Goal: Information Seeking & Learning: Learn about a topic

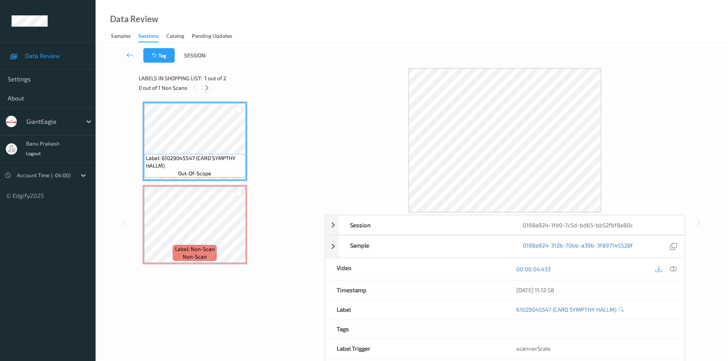
click at [208, 87] on icon at bounding box center [207, 87] width 6 height 7
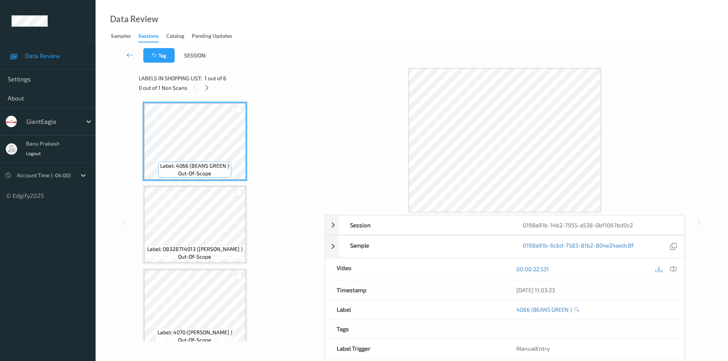
click at [202, 84] on div "0 out of 1 Non Scans" at bounding box center [229, 88] width 180 height 10
click at [209, 85] on icon at bounding box center [207, 87] width 6 height 7
click at [206, 84] on icon at bounding box center [208, 87] width 6 height 7
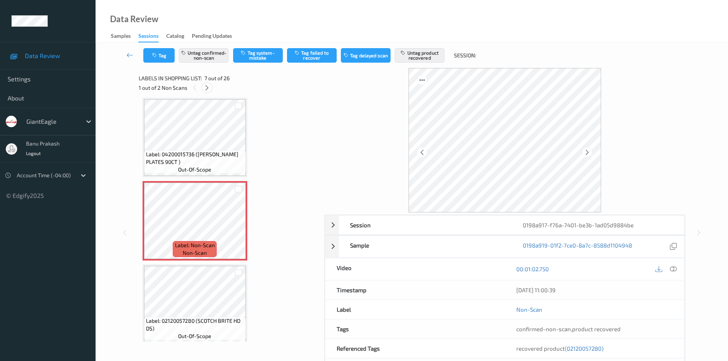
click at [204, 91] on icon at bounding box center [207, 87] width 6 height 7
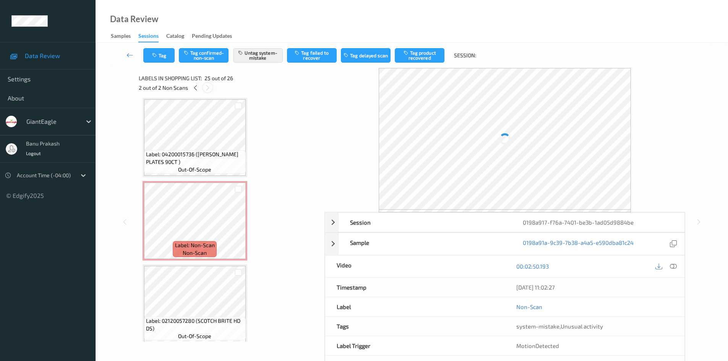
scroll to position [1920, 0]
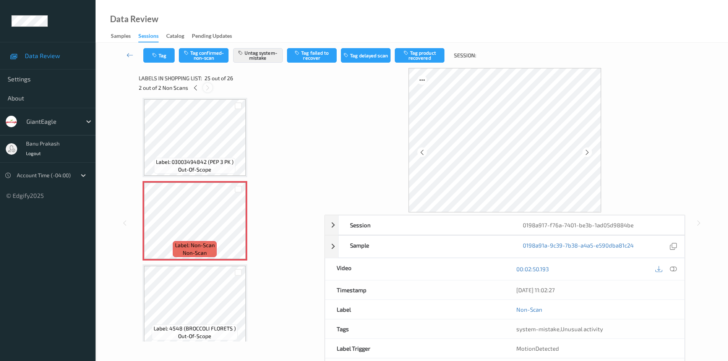
click at [204, 91] on div at bounding box center [208, 88] width 10 height 10
click at [197, 90] on icon at bounding box center [195, 87] width 6 height 7
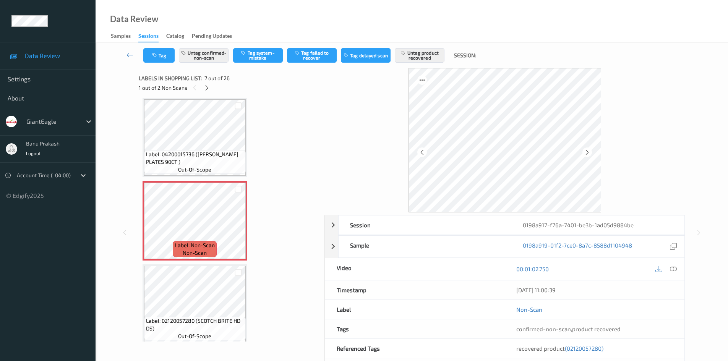
drag, startPoint x: 54, startPoint y: 116, endPoint x: 178, endPoint y: 2, distance: 168.3
click at [54, 116] on div "GiantEagle" at bounding box center [52, 121] width 59 height 12
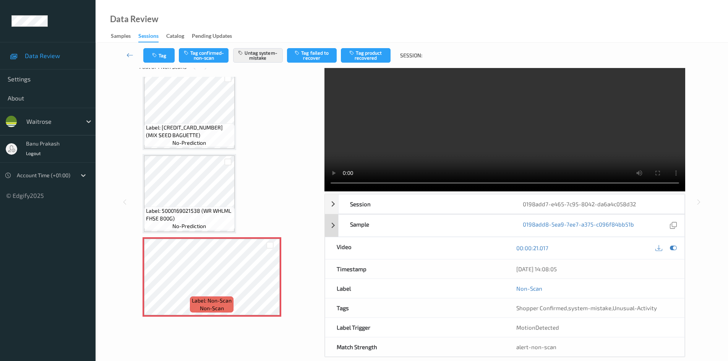
scroll to position [33, 0]
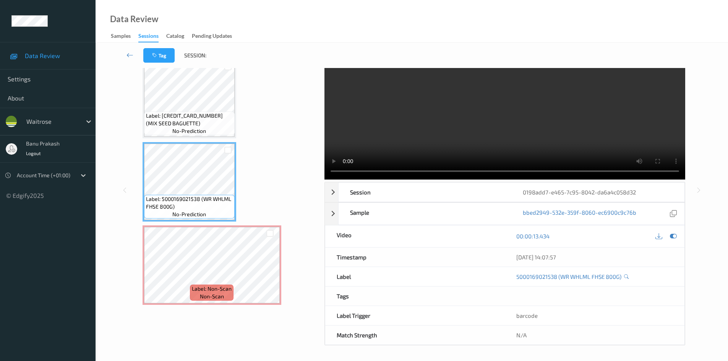
click at [528, 132] on video at bounding box center [505, 107] width 361 height 144
click at [574, 130] on video at bounding box center [505, 107] width 361 height 144
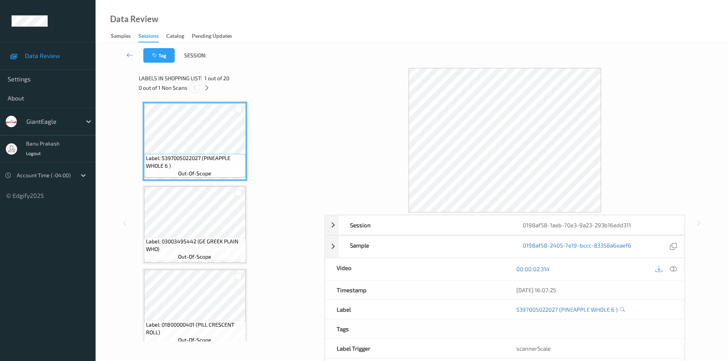
click at [199, 89] on div at bounding box center [195, 88] width 10 height 10
click at [200, 88] on div at bounding box center [195, 88] width 10 height 10
click at [208, 88] on icon at bounding box center [207, 87] width 6 height 7
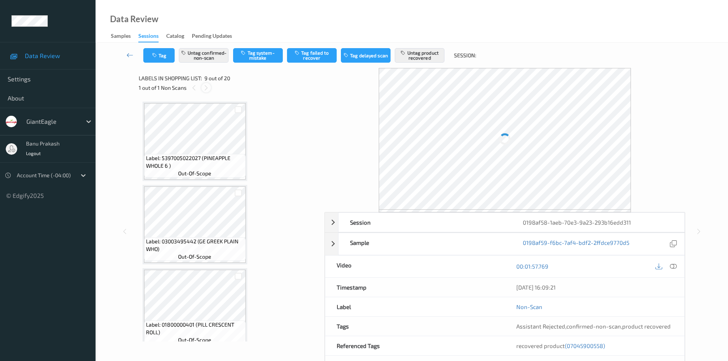
scroll to position [587, 0]
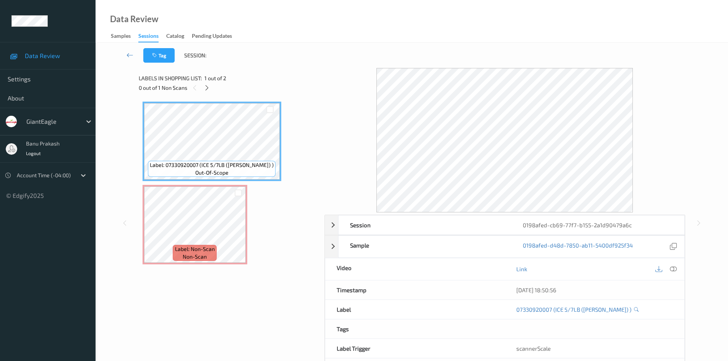
click at [201, 85] on div "0 out of 1 Non Scans" at bounding box center [229, 88] width 180 height 10
click at [207, 88] on icon at bounding box center [207, 87] width 6 height 7
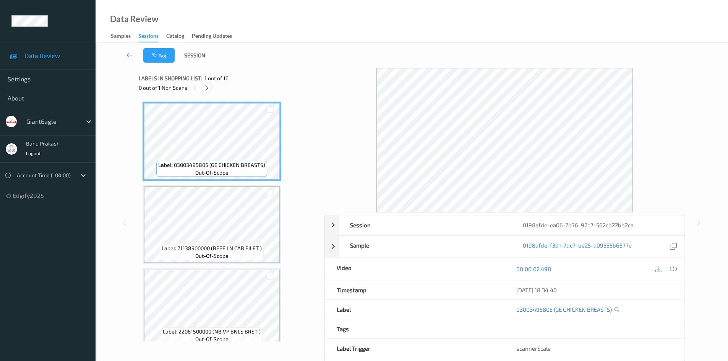
click at [206, 88] on icon at bounding box center [207, 87] width 6 height 7
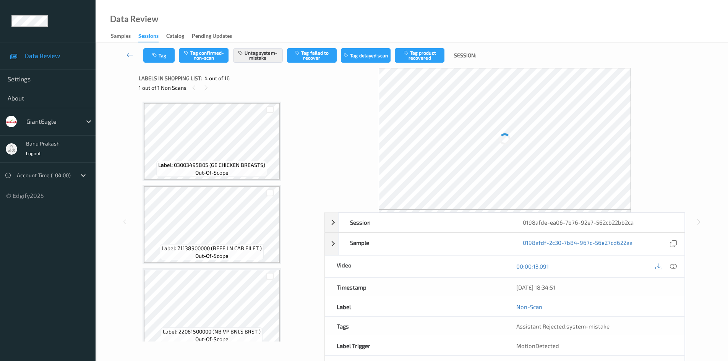
scroll to position [170, 0]
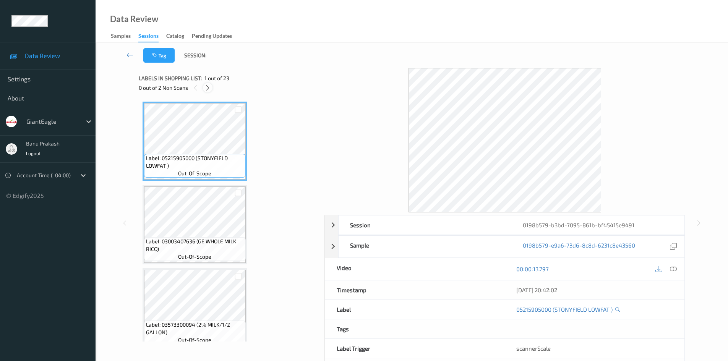
click at [211, 88] on icon at bounding box center [208, 87] width 6 height 7
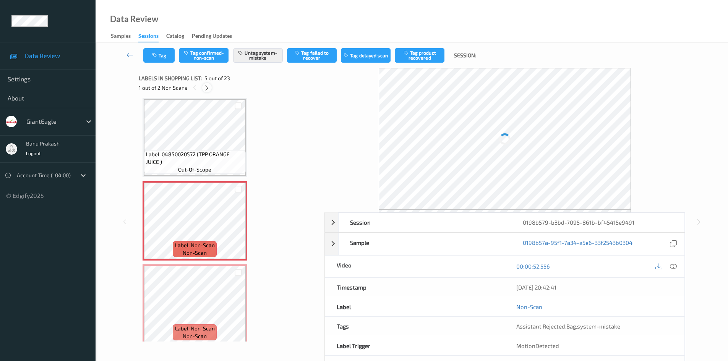
click at [211, 88] on div at bounding box center [207, 88] width 10 height 10
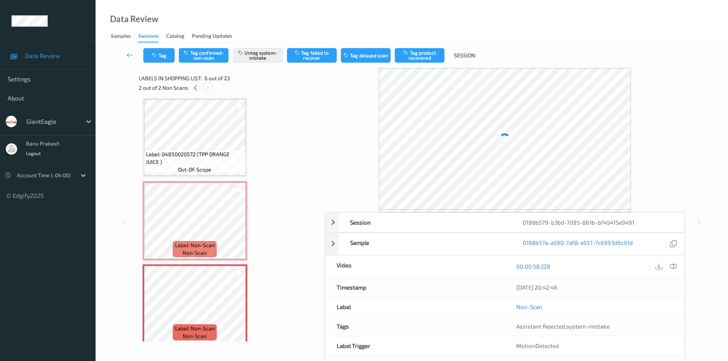
scroll to position [337, 0]
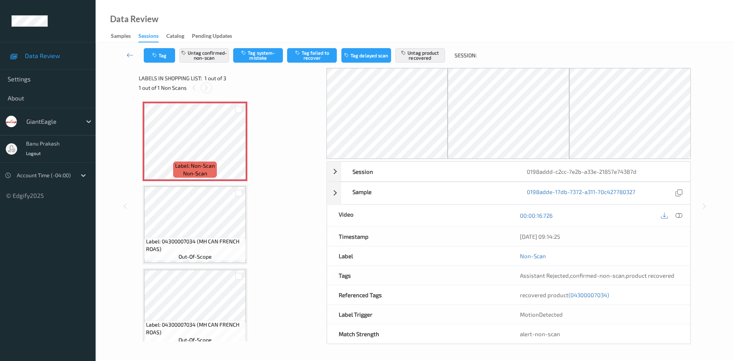
click at [207, 91] on icon at bounding box center [206, 87] width 6 height 7
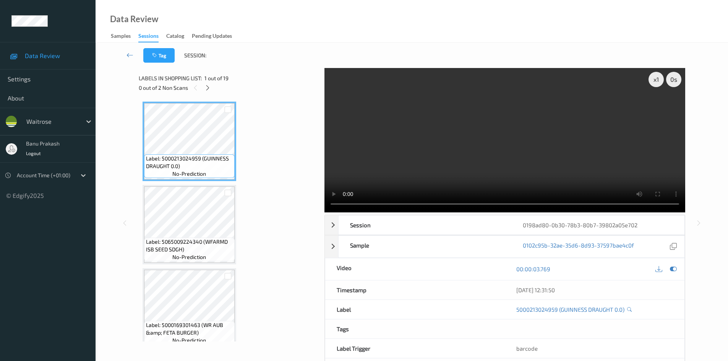
click at [203, 86] on div "0 out of 2 Non Scans" at bounding box center [229, 88] width 180 height 10
click at [206, 86] on icon at bounding box center [208, 87] width 6 height 7
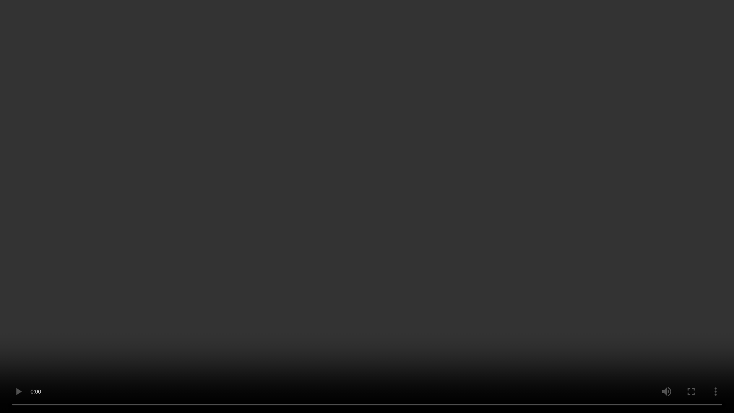
click at [495, 228] on video at bounding box center [367, 206] width 734 height 413
click at [478, 350] on video at bounding box center [367, 206] width 734 height 413
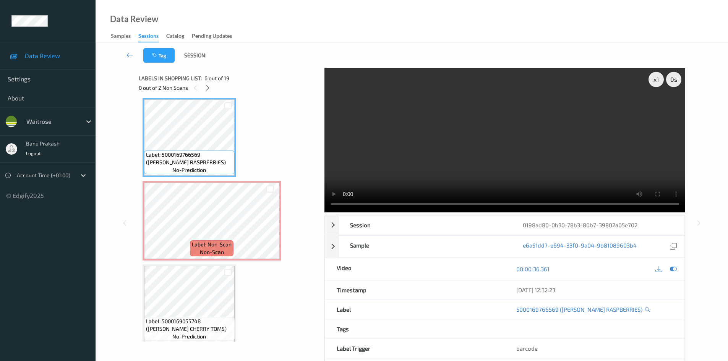
click at [174, 155] on span "Label: 5000169766569 (WR DORG RASPBERRIES)" at bounding box center [189, 158] width 87 height 15
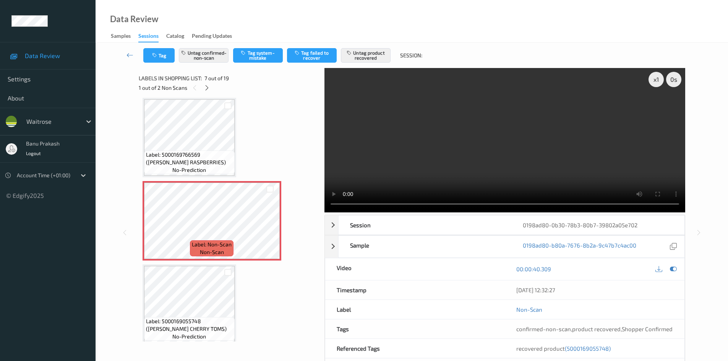
click at [557, 140] on video at bounding box center [505, 140] width 361 height 144
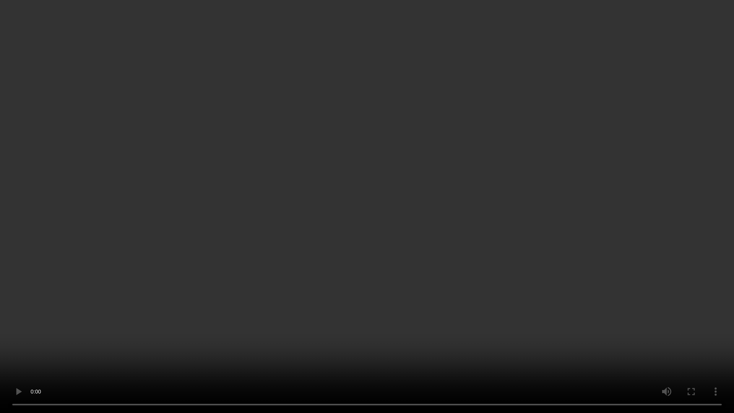
click at [219, 360] on video at bounding box center [367, 206] width 734 height 413
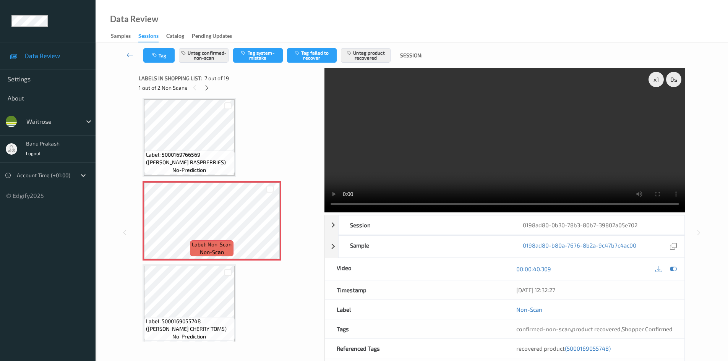
click at [491, 146] on video at bounding box center [505, 140] width 361 height 144
click at [441, 151] on video at bounding box center [505, 140] width 361 height 144
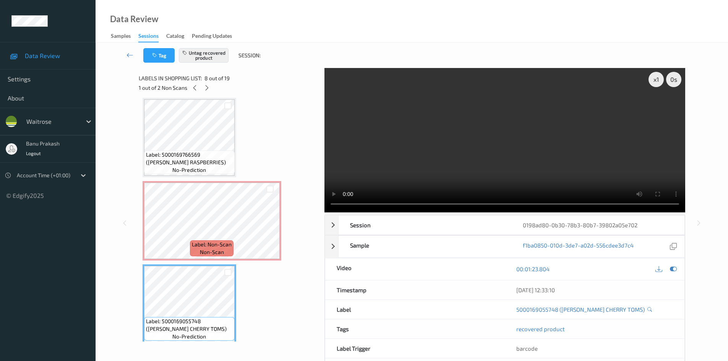
scroll to position [535, 0]
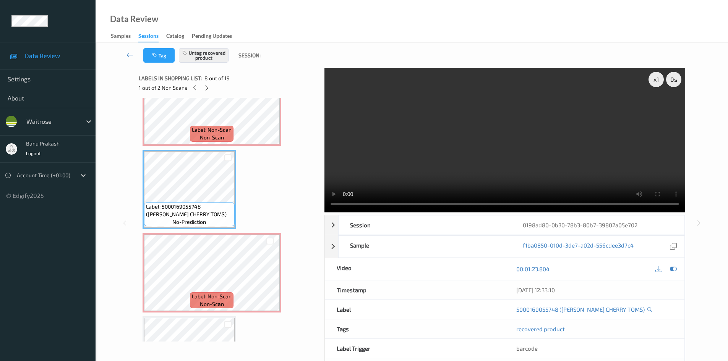
click at [498, 141] on video at bounding box center [505, 140] width 361 height 144
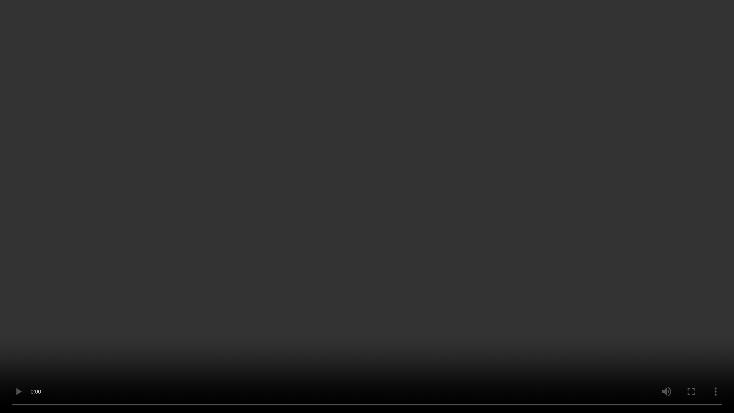
click at [367, 340] on video at bounding box center [367, 206] width 734 height 413
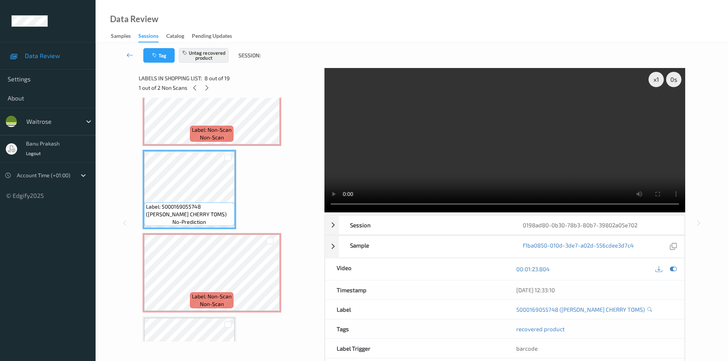
click at [440, 126] on video at bounding box center [505, 140] width 361 height 144
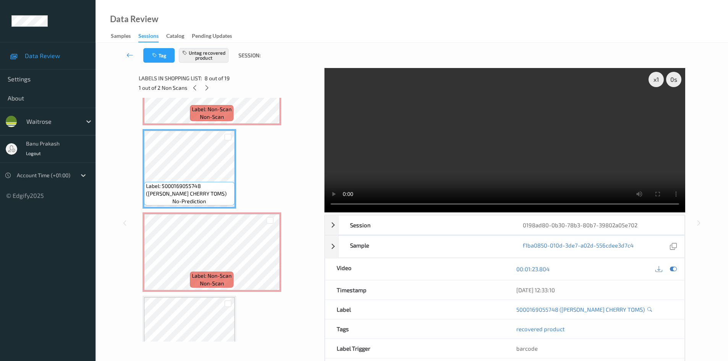
scroll to position [612, 0]
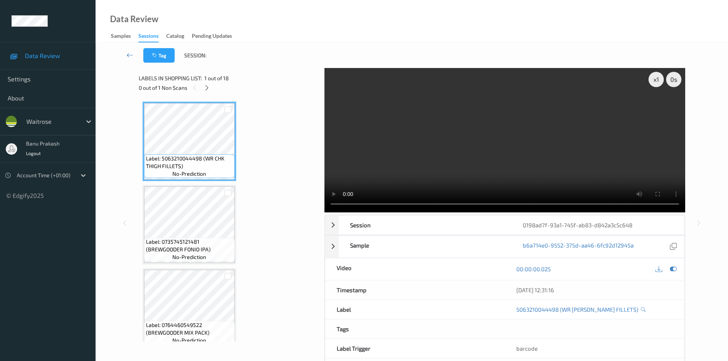
click at [204, 92] on div "0 out of 1 Non Scans" at bounding box center [229, 88] width 180 height 10
click at [205, 90] on icon at bounding box center [207, 87] width 6 height 7
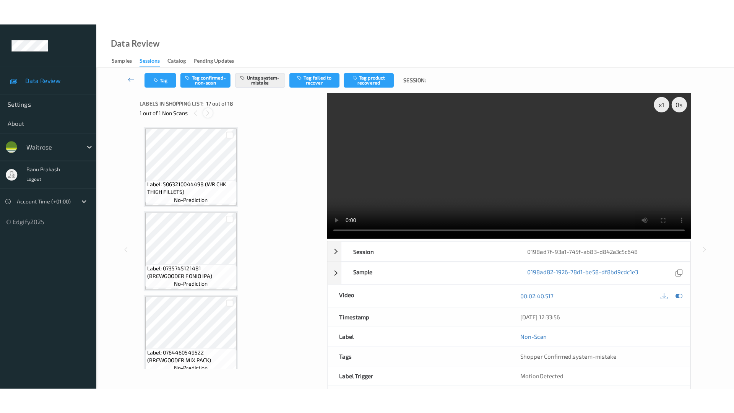
scroll to position [1254, 0]
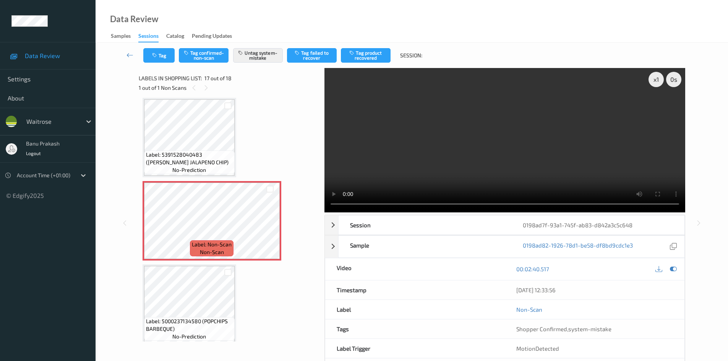
click at [534, 154] on video at bounding box center [505, 140] width 361 height 144
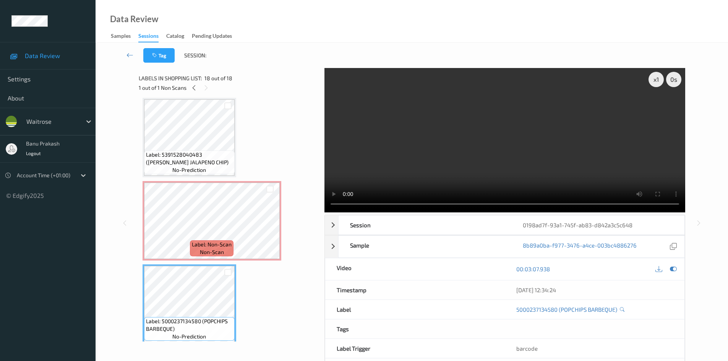
click at [476, 106] on video at bounding box center [505, 140] width 361 height 144
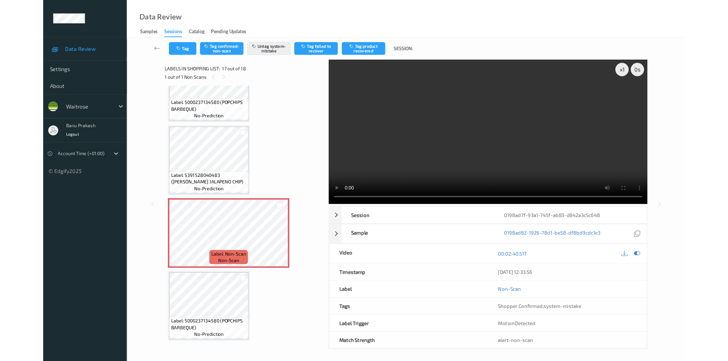
scroll to position [1208, 0]
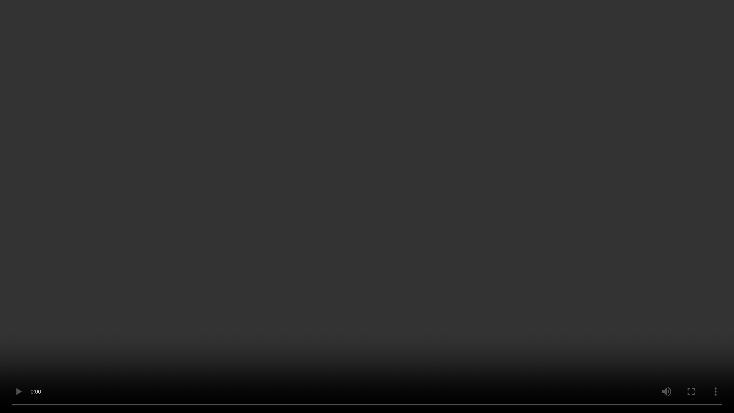
click at [397, 247] on video at bounding box center [367, 206] width 734 height 413
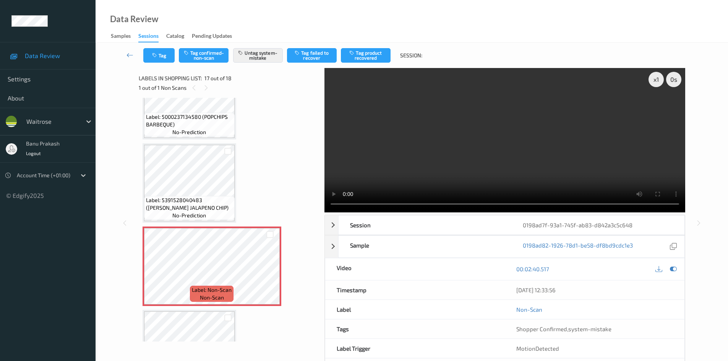
click at [521, 169] on video at bounding box center [505, 140] width 361 height 144
click at [269, 273] on icon at bounding box center [270, 272] width 6 height 7
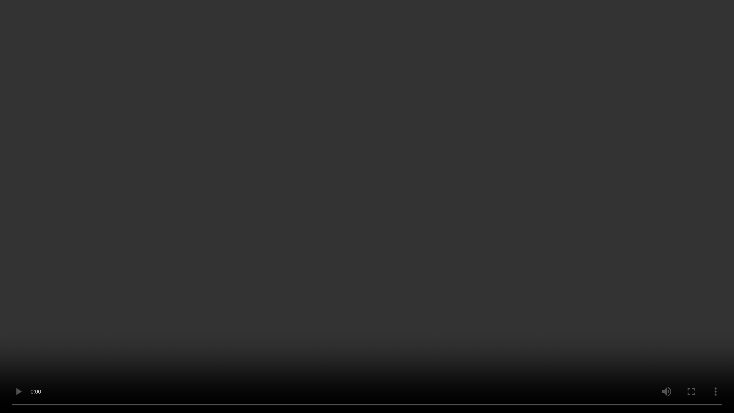
click at [440, 274] on video at bounding box center [367, 206] width 734 height 413
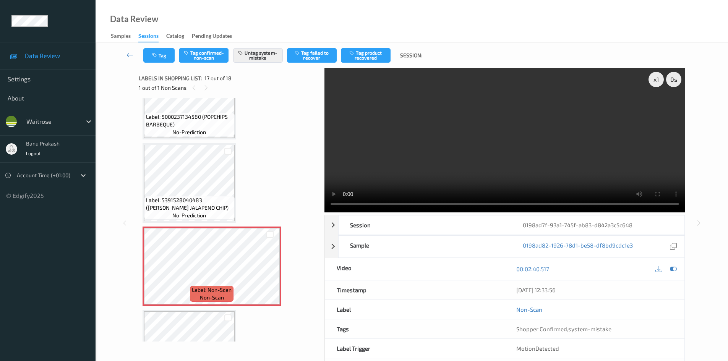
click at [545, 163] on video at bounding box center [505, 140] width 361 height 144
click at [274, 274] on div at bounding box center [270, 273] width 10 height 10
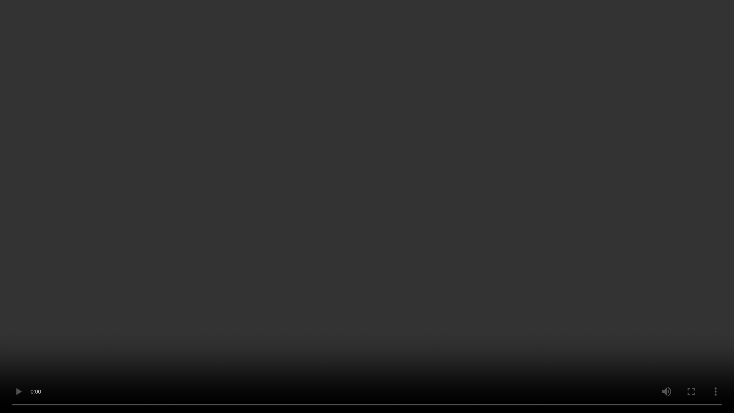
click at [470, 209] on video at bounding box center [367, 206] width 734 height 413
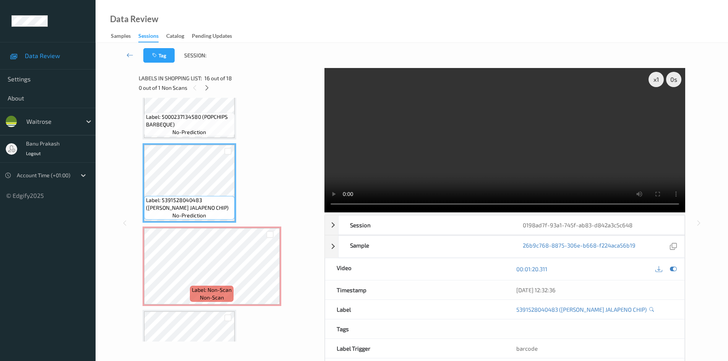
click at [462, 161] on video at bounding box center [505, 140] width 361 height 144
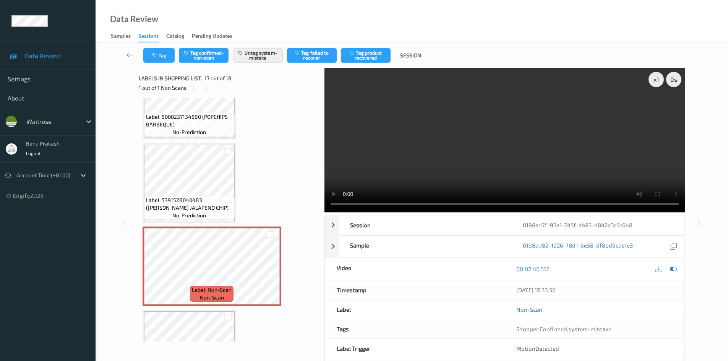
click at [418, 173] on video at bounding box center [505, 140] width 361 height 144
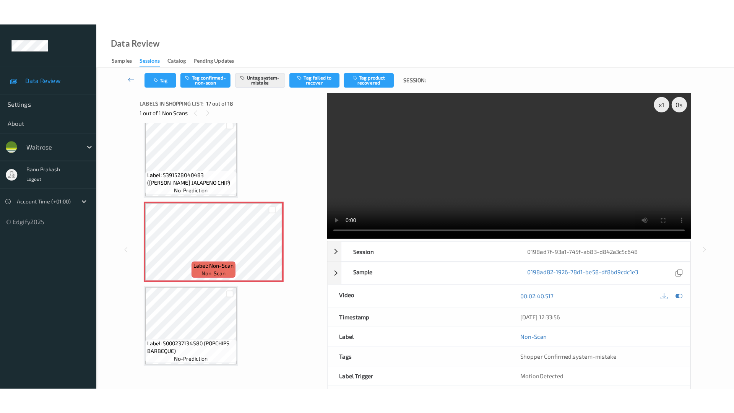
scroll to position [1260, 0]
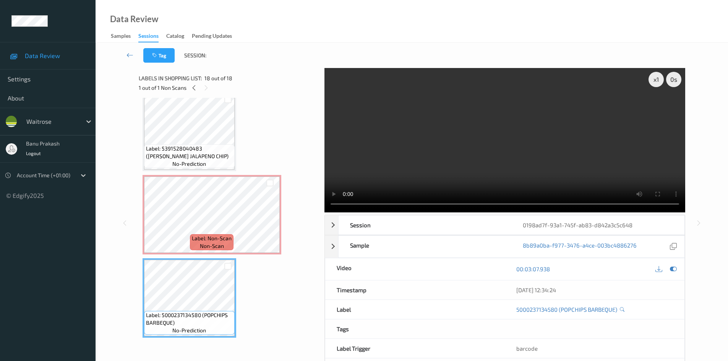
click at [399, 121] on video at bounding box center [505, 140] width 361 height 144
click at [411, 141] on video at bounding box center [505, 140] width 361 height 144
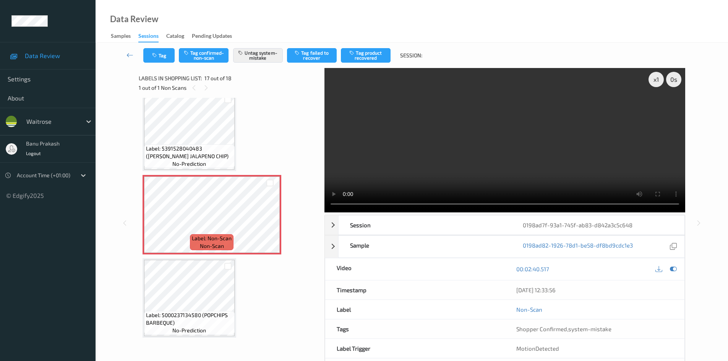
scroll to position [1208, 0]
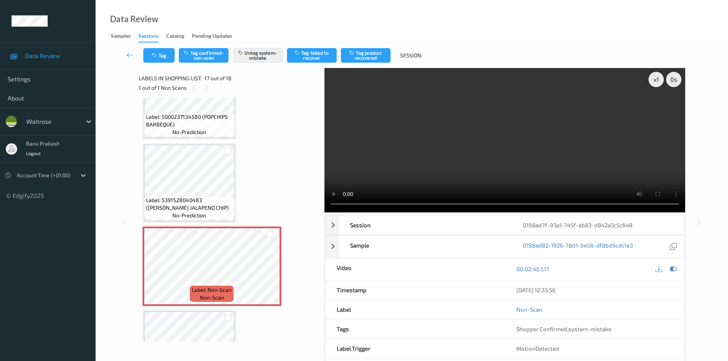
click at [509, 159] on video at bounding box center [505, 140] width 361 height 144
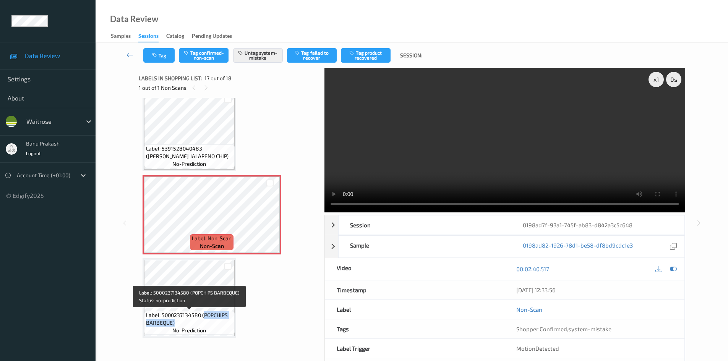
drag, startPoint x: 203, startPoint y: 315, endPoint x: 220, endPoint y: 319, distance: 17.0
click at [220, 319] on span "Label: 5000237134580 (POPCHIPS BARBEQUE)" at bounding box center [189, 319] width 87 height 15
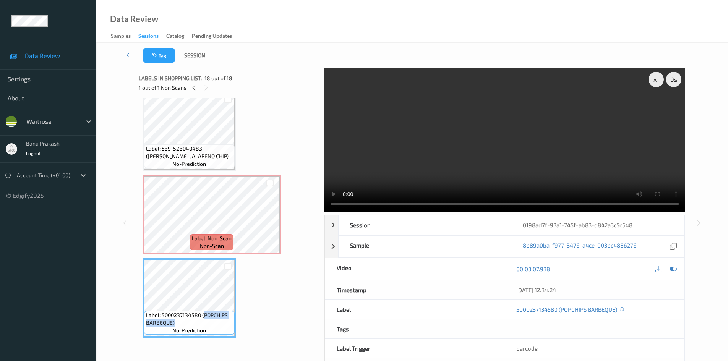
copy span "POPCHIPS BARBEQUE)"
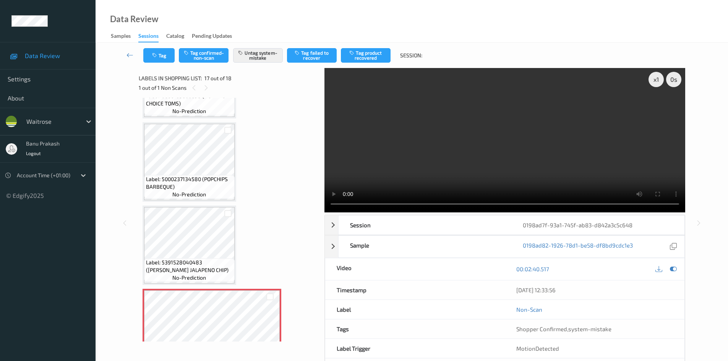
scroll to position [1145, 0]
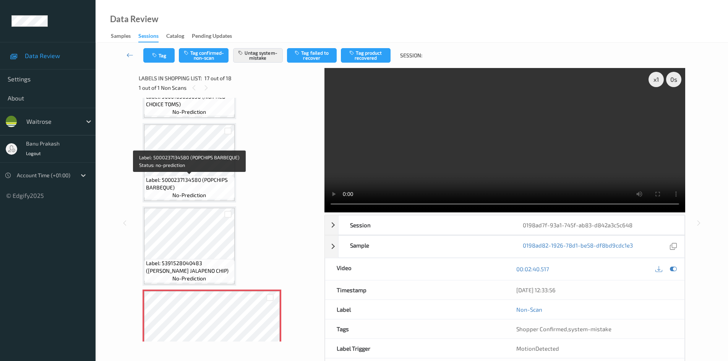
click at [183, 183] on span "Label: 5000237134580 (POPCHIPS BARBEQUE)" at bounding box center [189, 183] width 87 height 15
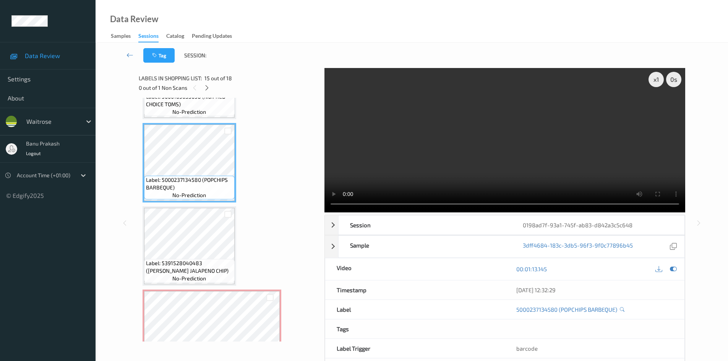
click at [487, 131] on video at bounding box center [505, 140] width 361 height 144
click at [543, 146] on video at bounding box center [505, 140] width 361 height 144
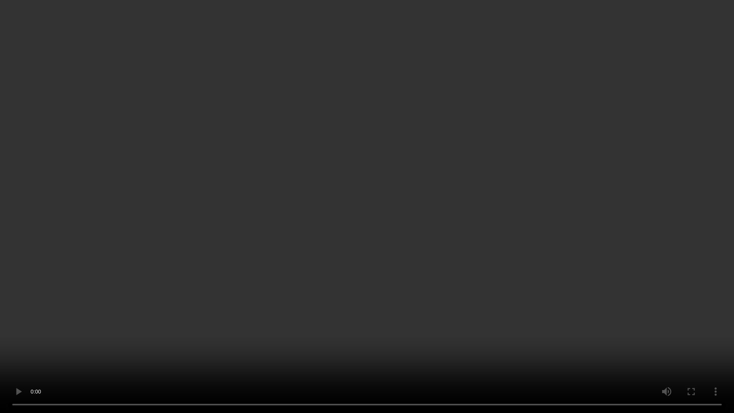
click at [470, 236] on video at bounding box center [367, 206] width 734 height 413
click at [387, 192] on video at bounding box center [367, 206] width 734 height 413
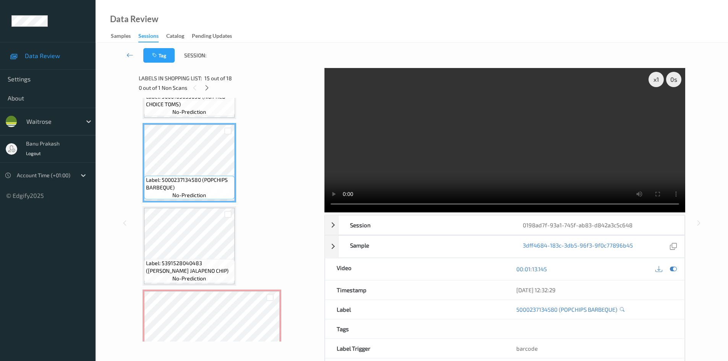
click at [447, 131] on video at bounding box center [505, 140] width 361 height 144
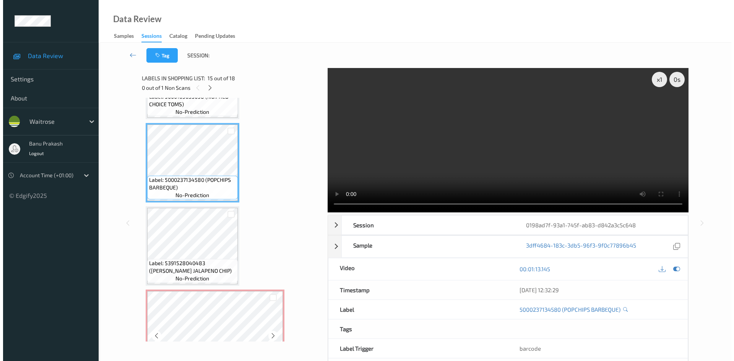
scroll to position [1260, 0]
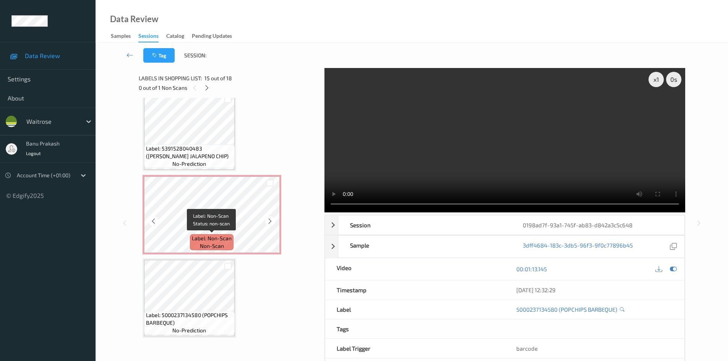
click at [232, 242] on div "Label: Non-Scan non-scan" at bounding box center [212, 242] width 44 height 16
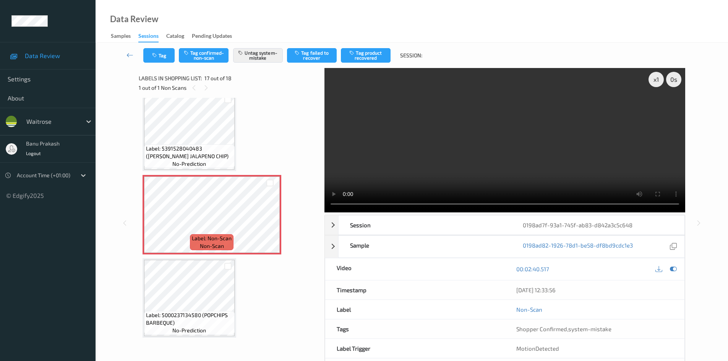
click at [403, 151] on video at bounding box center [505, 140] width 361 height 144
click at [172, 51] on button "Tag" at bounding box center [158, 55] width 31 height 15
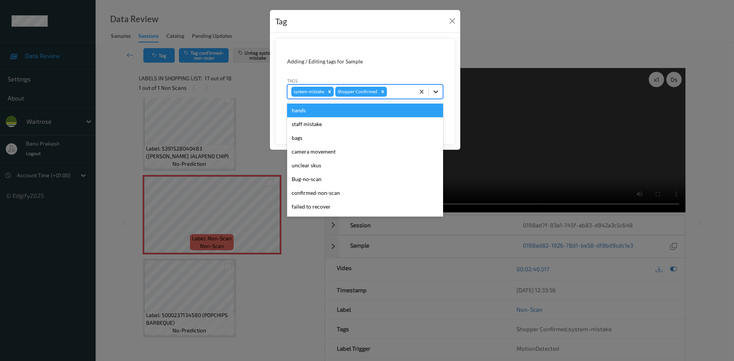
click at [434, 91] on icon at bounding box center [435, 92] width 5 height 3
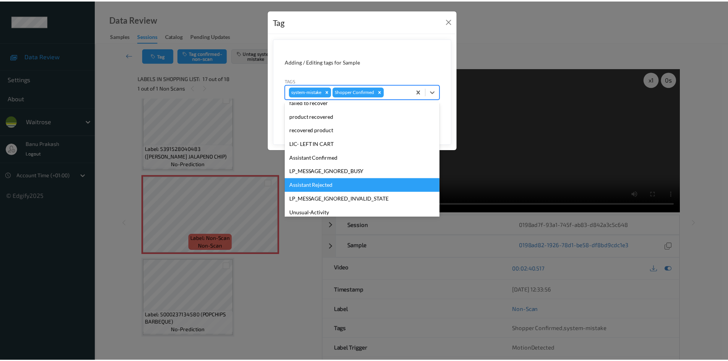
scroll to position [150, 0]
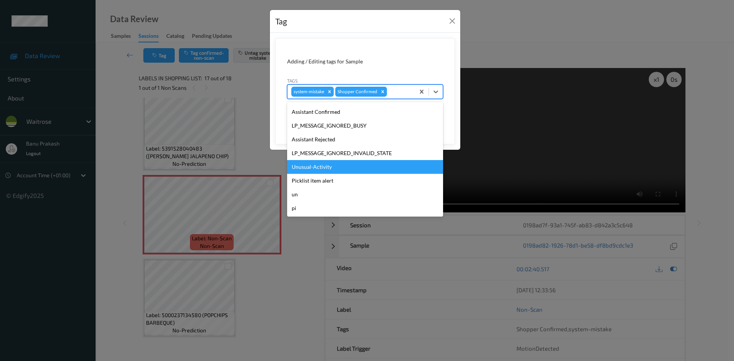
click at [335, 173] on div "Unusual-Activity" at bounding box center [365, 167] width 156 height 14
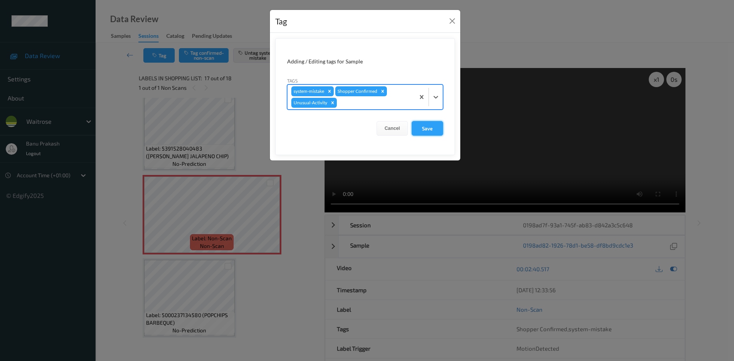
click at [429, 131] on button "Save" at bounding box center [427, 128] width 31 height 15
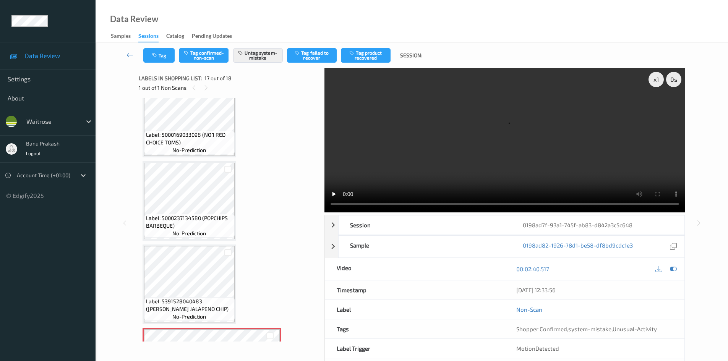
scroll to position [1260, 0]
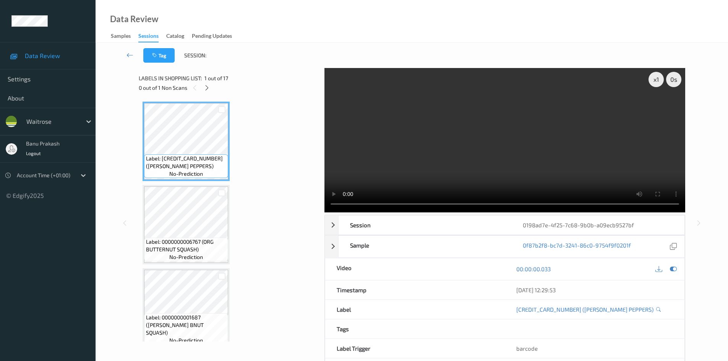
click at [207, 91] on icon at bounding box center [207, 87] width 6 height 7
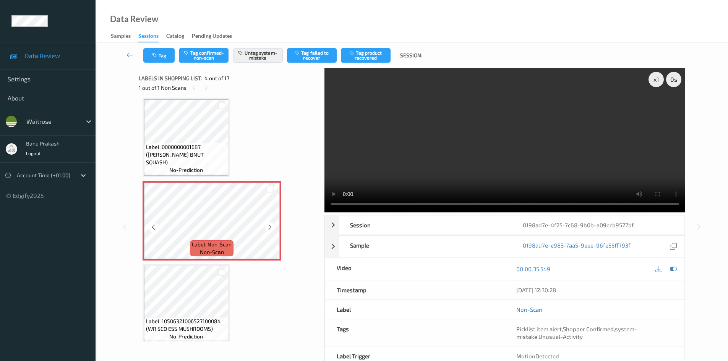
click at [210, 251] on span "non-scan" at bounding box center [212, 252] width 24 height 8
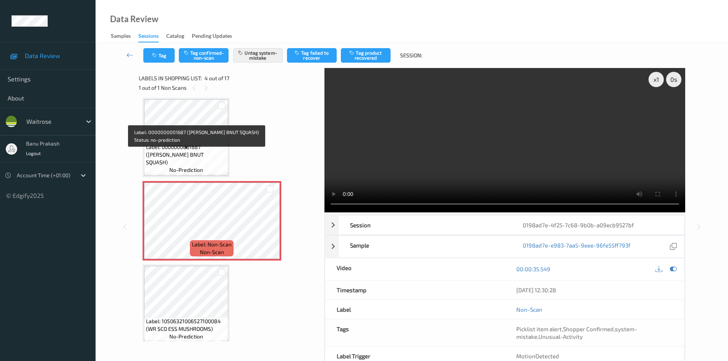
click at [189, 152] on span "Label: 0000000001687 (WR ESS BNUT SQUASH)" at bounding box center [186, 154] width 80 height 23
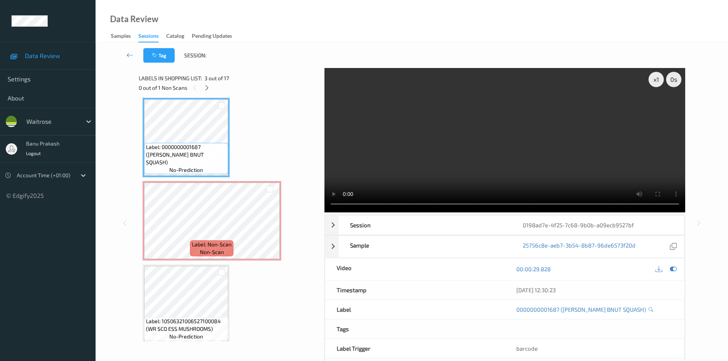
click at [531, 147] on video at bounding box center [505, 140] width 361 height 144
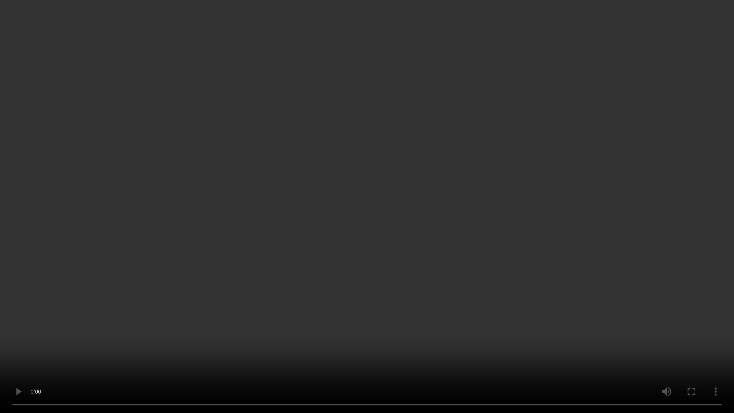
click at [359, 308] on video at bounding box center [367, 206] width 734 height 413
click at [353, 307] on video at bounding box center [367, 206] width 734 height 413
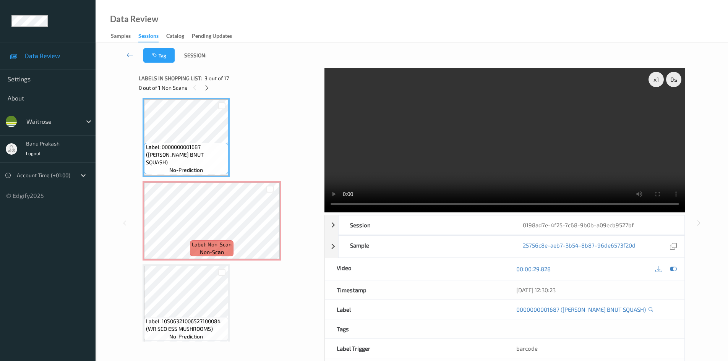
click at [405, 144] on video at bounding box center [505, 140] width 361 height 144
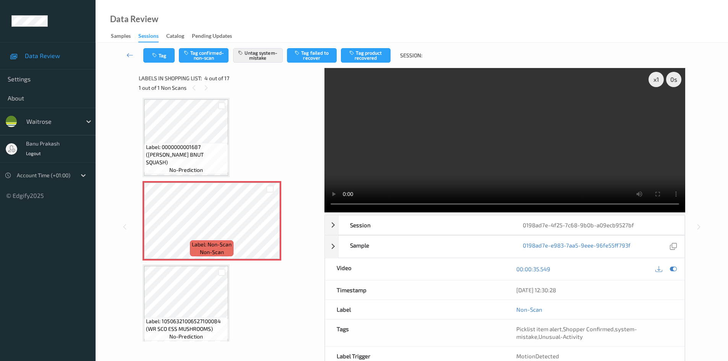
click at [443, 166] on video at bounding box center [505, 140] width 361 height 144
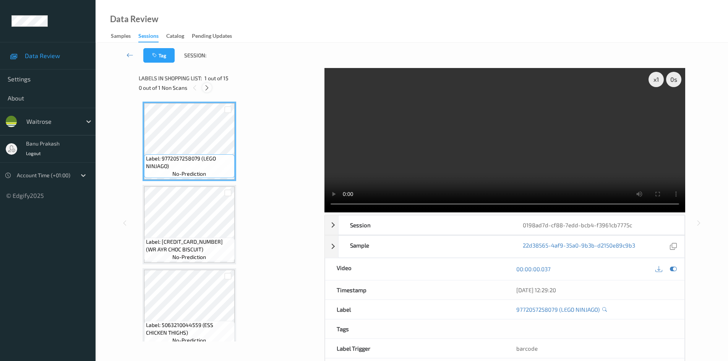
click at [205, 86] on icon at bounding box center [207, 87] width 6 height 7
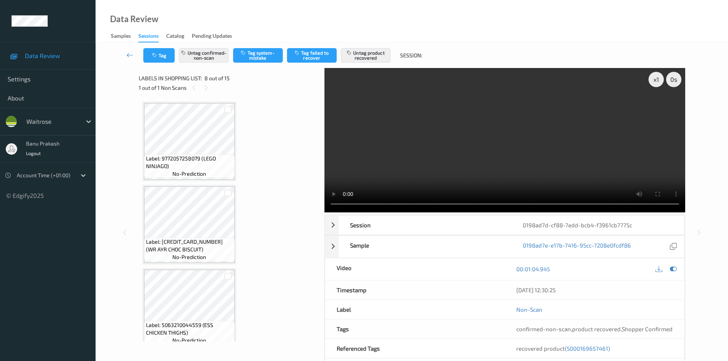
scroll to position [504, 0]
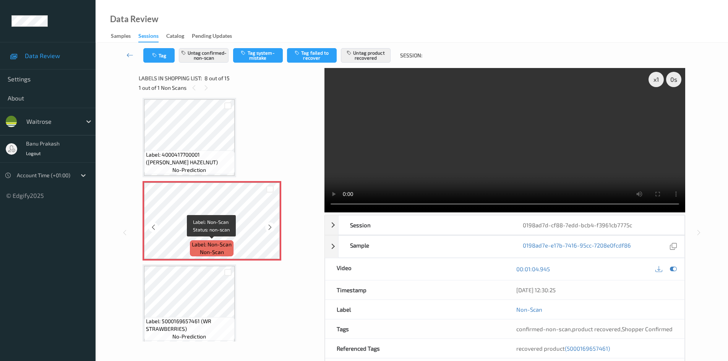
click at [215, 245] on span "Label: Non-Scan" at bounding box center [212, 245] width 40 height 8
click at [458, 127] on video at bounding box center [505, 140] width 361 height 144
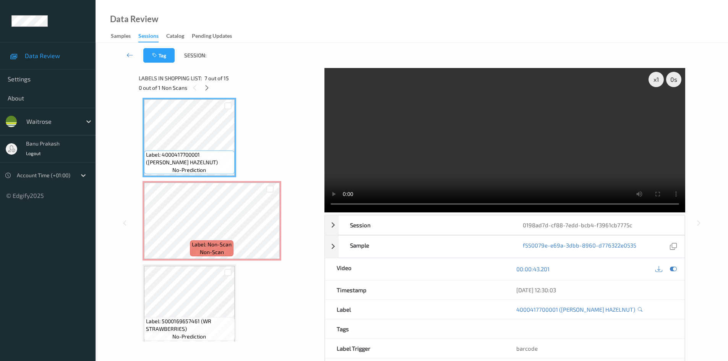
click at [457, 143] on video at bounding box center [505, 140] width 361 height 144
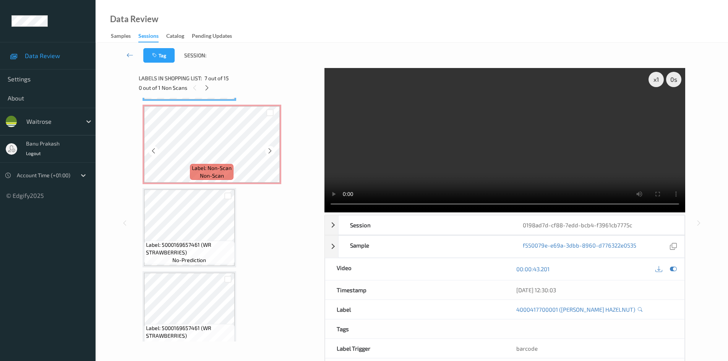
click at [200, 171] on span "Label: Non-Scan" at bounding box center [212, 168] width 40 height 8
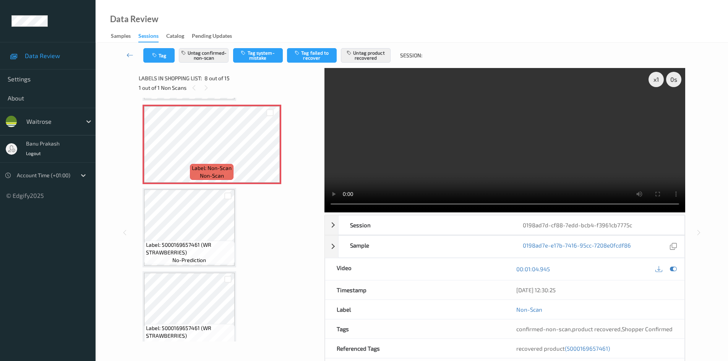
click at [438, 143] on video at bounding box center [505, 140] width 361 height 144
click at [530, 143] on video at bounding box center [505, 140] width 361 height 144
click at [418, 167] on video at bounding box center [505, 140] width 361 height 144
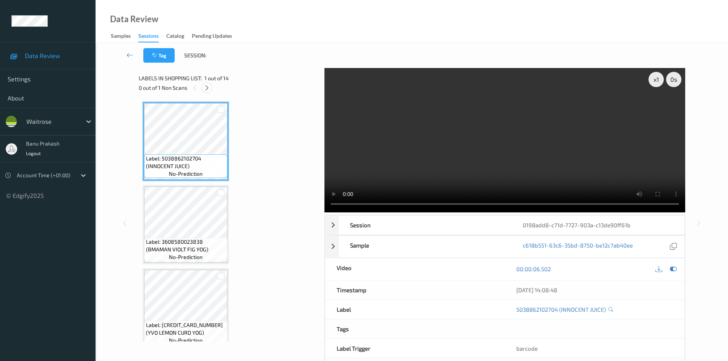
click at [211, 89] on div at bounding box center [207, 88] width 10 height 10
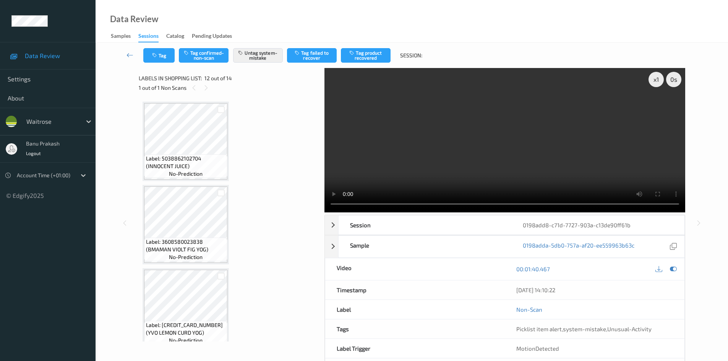
scroll to position [837, 0]
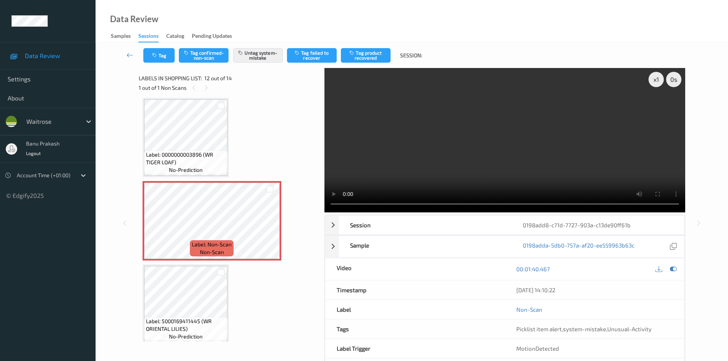
click at [225, 260] on div "Label: Non-Scan non-scan" at bounding box center [212, 221] width 139 height 80
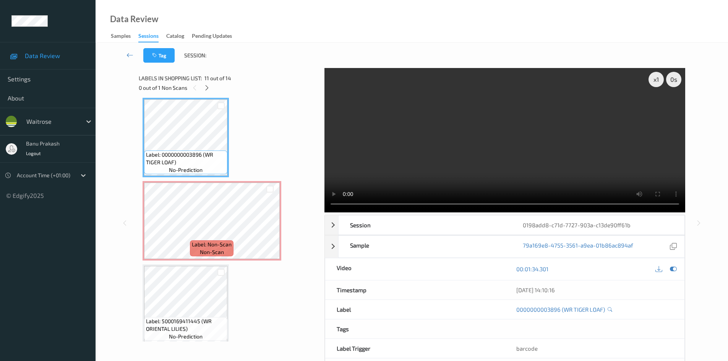
click at [449, 141] on video at bounding box center [505, 140] width 361 height 144
click at [463, 152] on video at bounding box center [505, 140] width 361 height 144
